Goal: Task Accomplishment & Management: Manage account settings

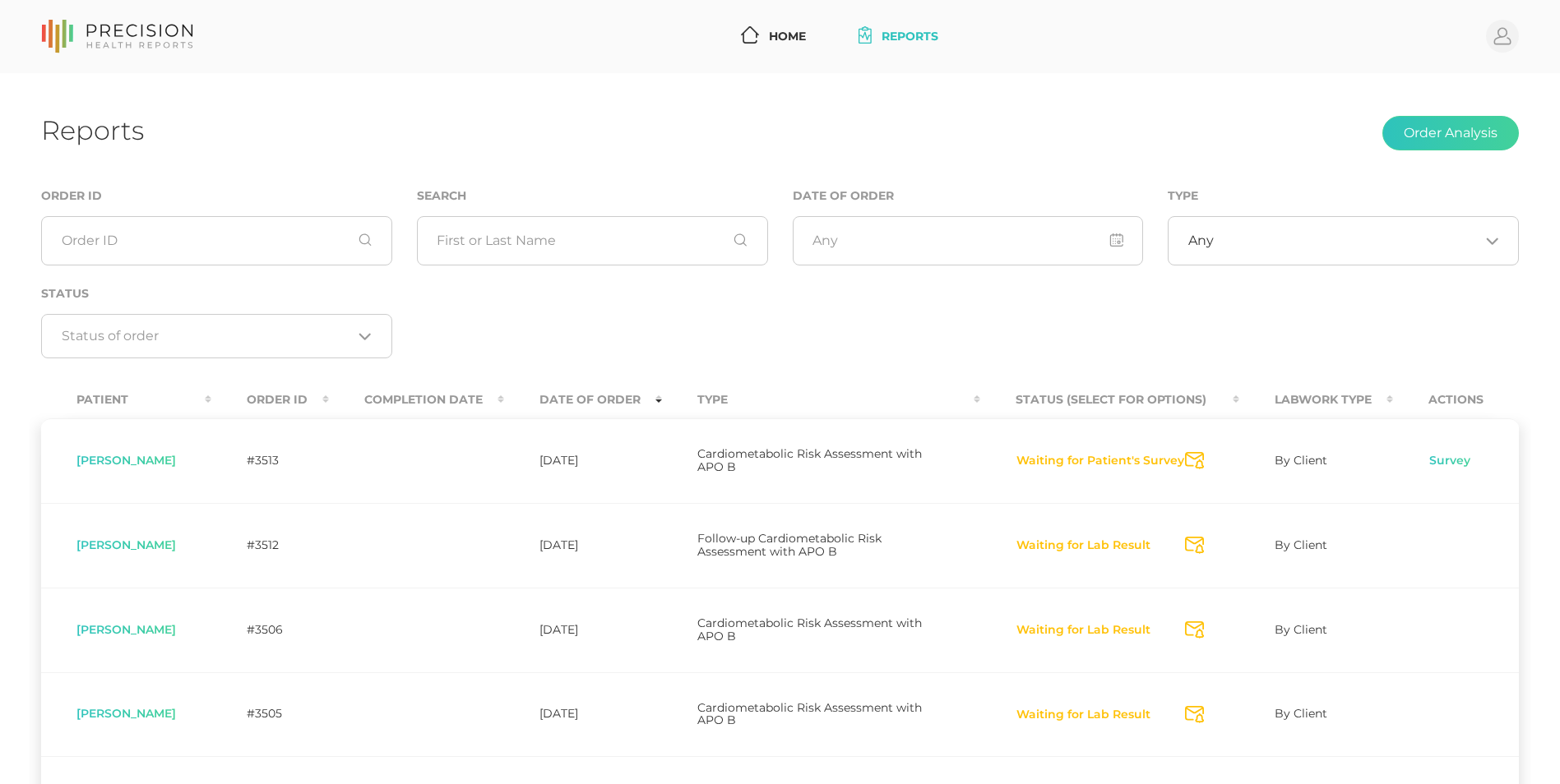
scroll to position [59, 0]
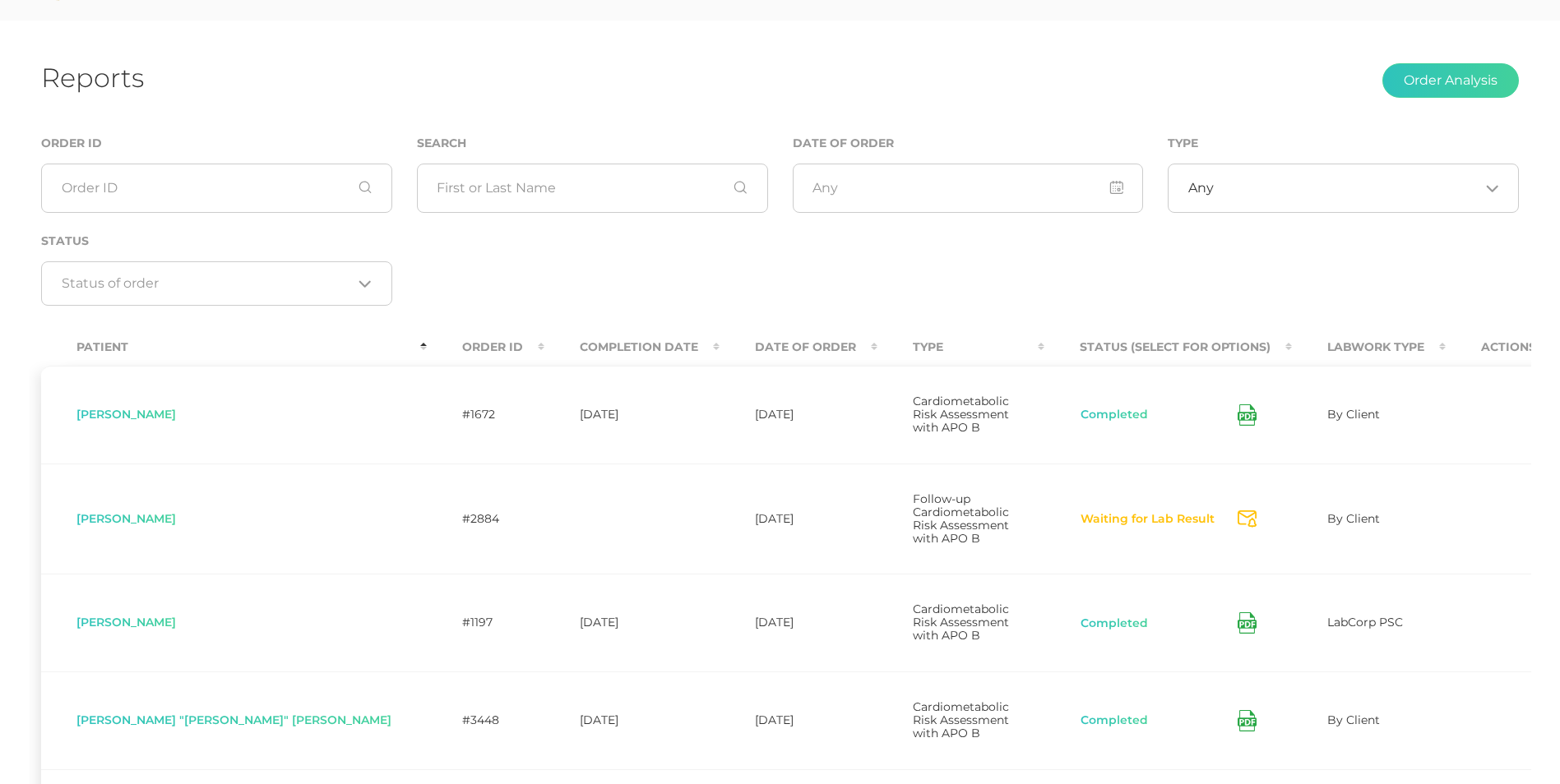
scroll to position [61, 0]
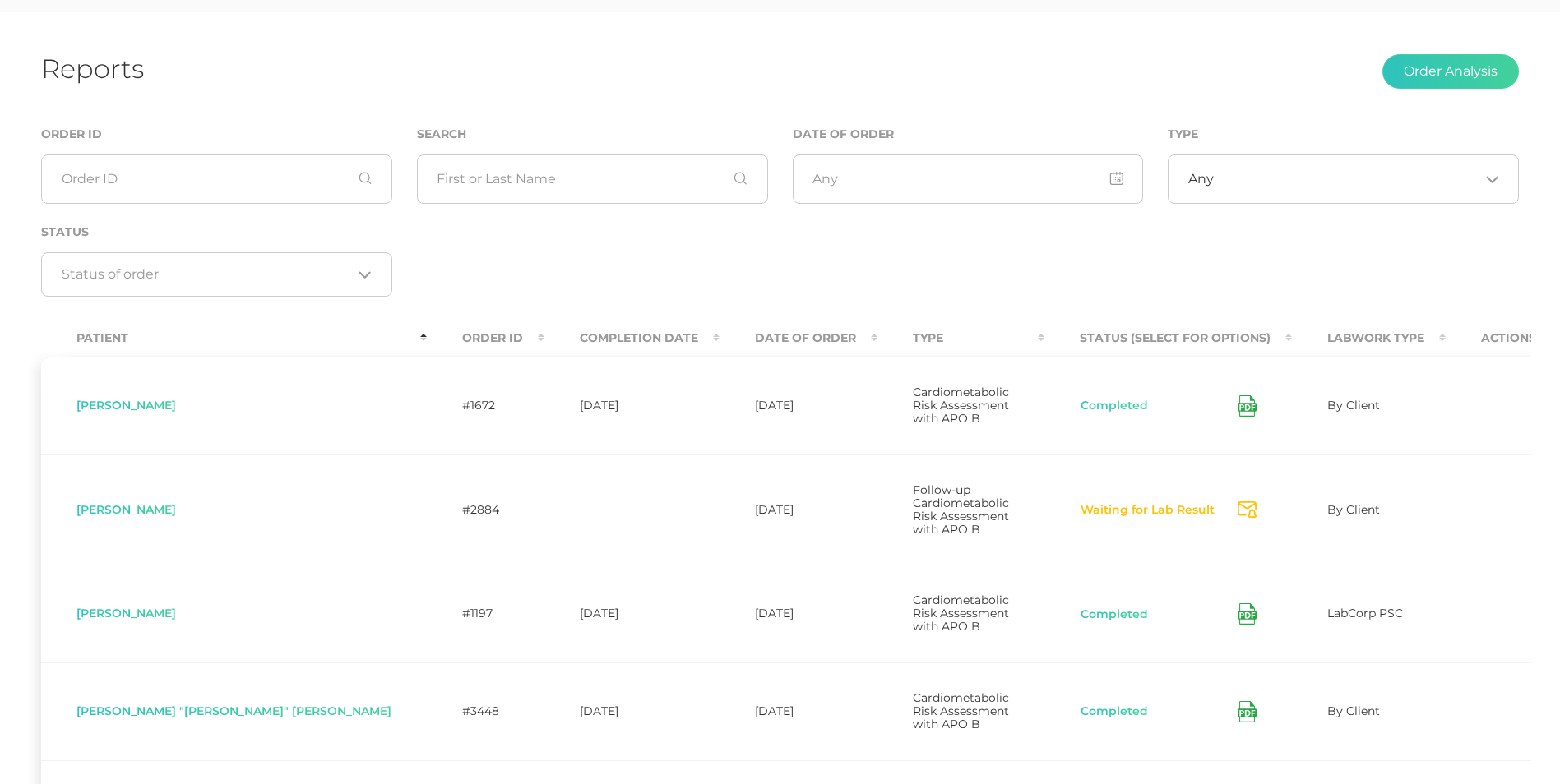
click at [719, 338] on th "Date Of Order" at bounding box center [798, 339] width 158 height 37
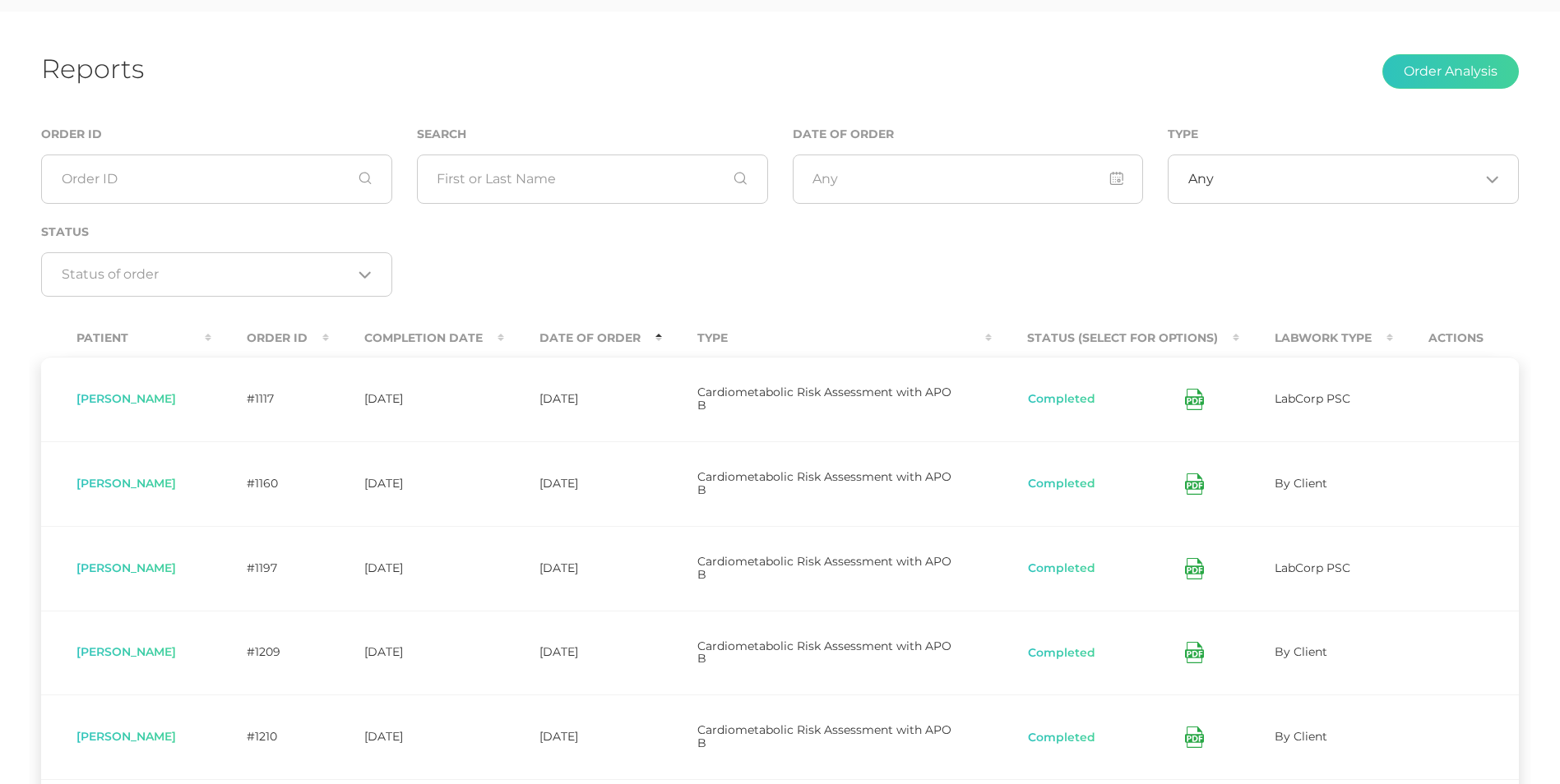
click at [618, 327] on th "Date Of Order" at bounding box center [583, 339] width 158 height 37
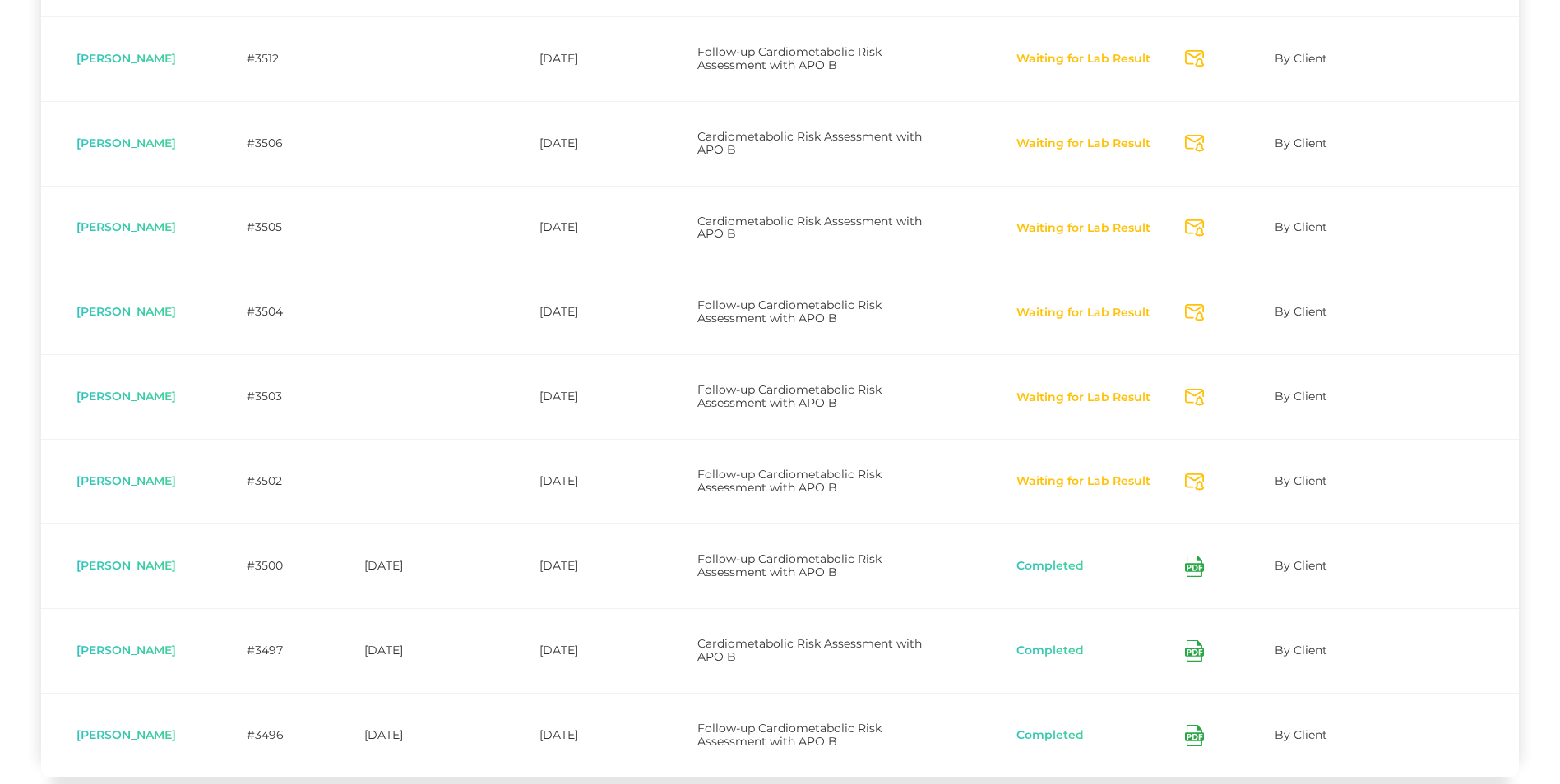
scroll to position [492, 0]
